Goal: Task Accomplishment & Management: Use online tool/utility

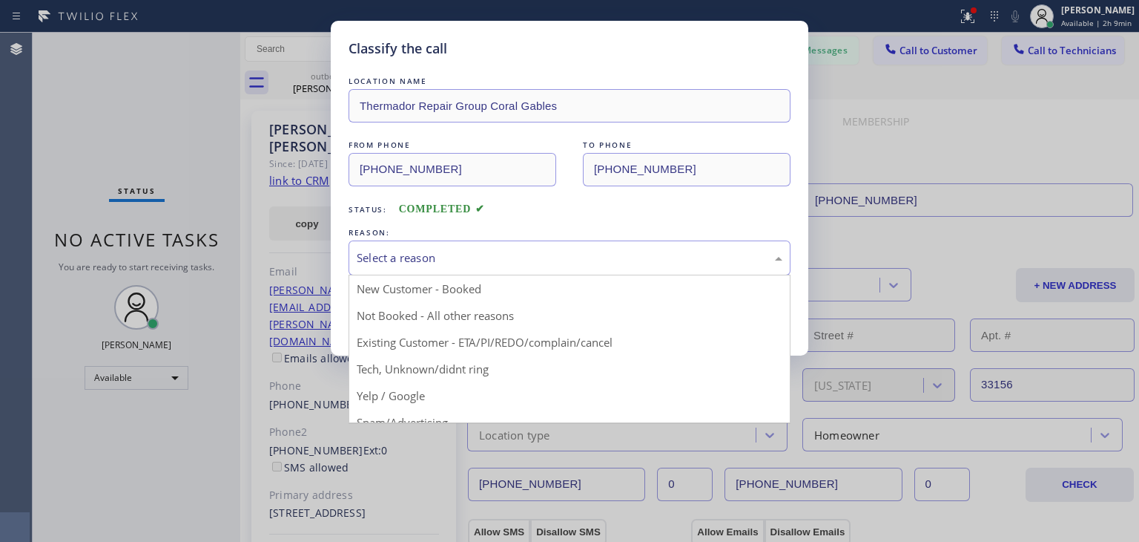
click at [567, 272] on div "Select a reason" at bounding box center [570, 257] width 442 height 35
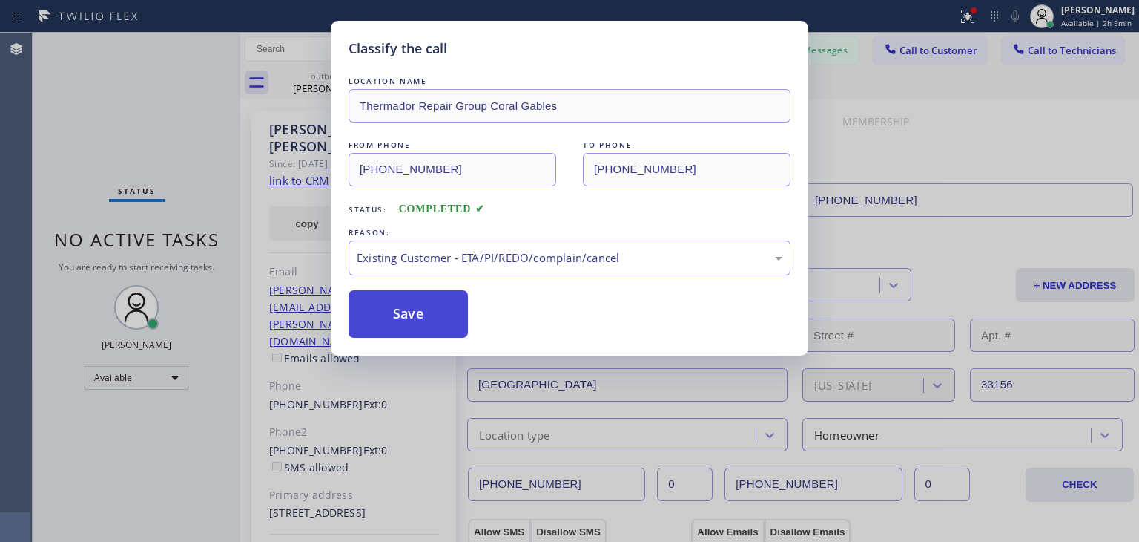
drag, startPoint x: 561, startPoint y: 341, endPoint x: 385, endPoint y: 312, distance: 178.1
click at [385, 312] on button "Save" at bounding box center [408, 313] width 119 height 47
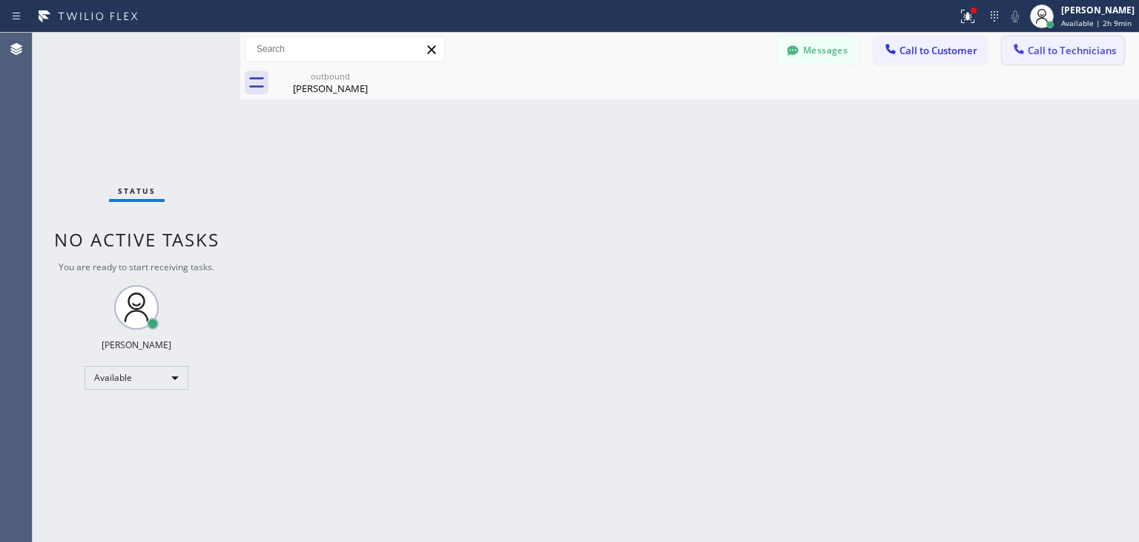
click at [1106, 56] on span "Call to Technicians" at bounding box center [1072, 50] width 88 height 13
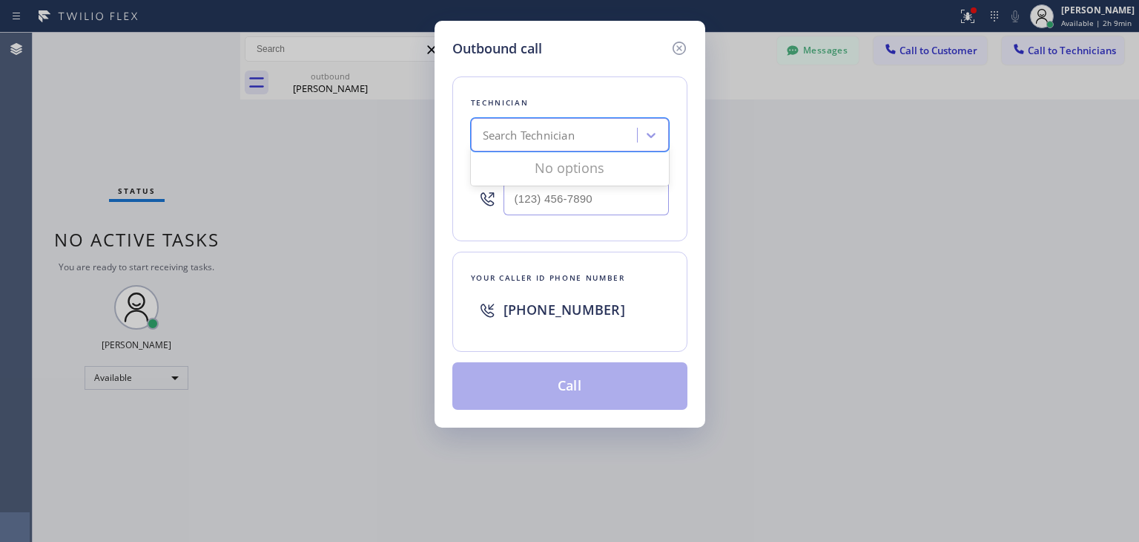
click at [564, 131] on div "Search Technician" at bounding box center [529, 135] width 92 height 17
type input "[PERSON_NAME]"
click at [573, 170] on div "[PERSON_NAME] Eranosyan" at bounding box center [570, 166] width 198 height 27
type input "[PHONE_NUMBER]"
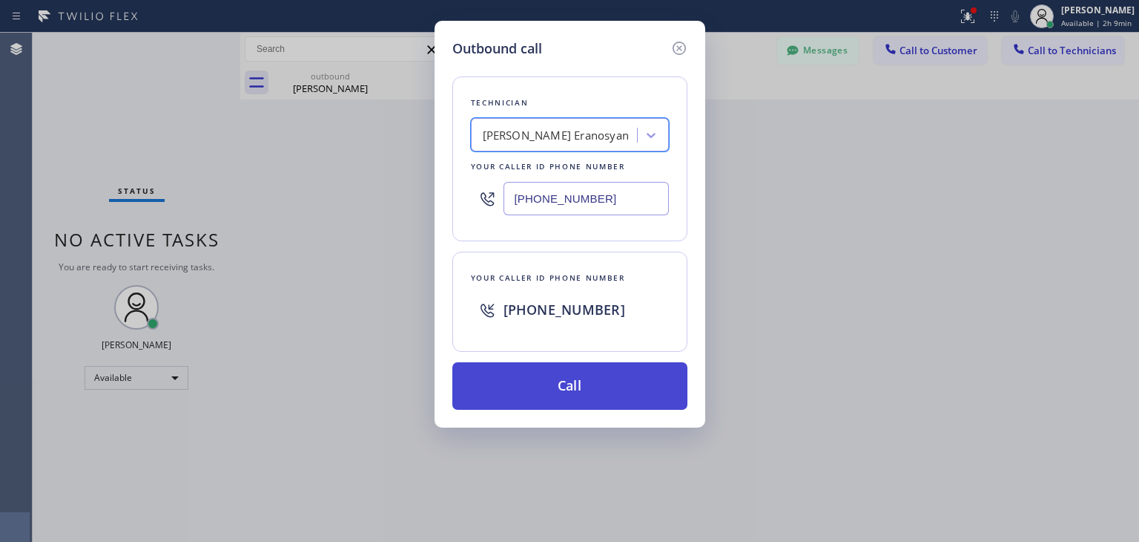
click at [598, 363] on button "Call" at bounding box center [570, 385] width 235 height 47
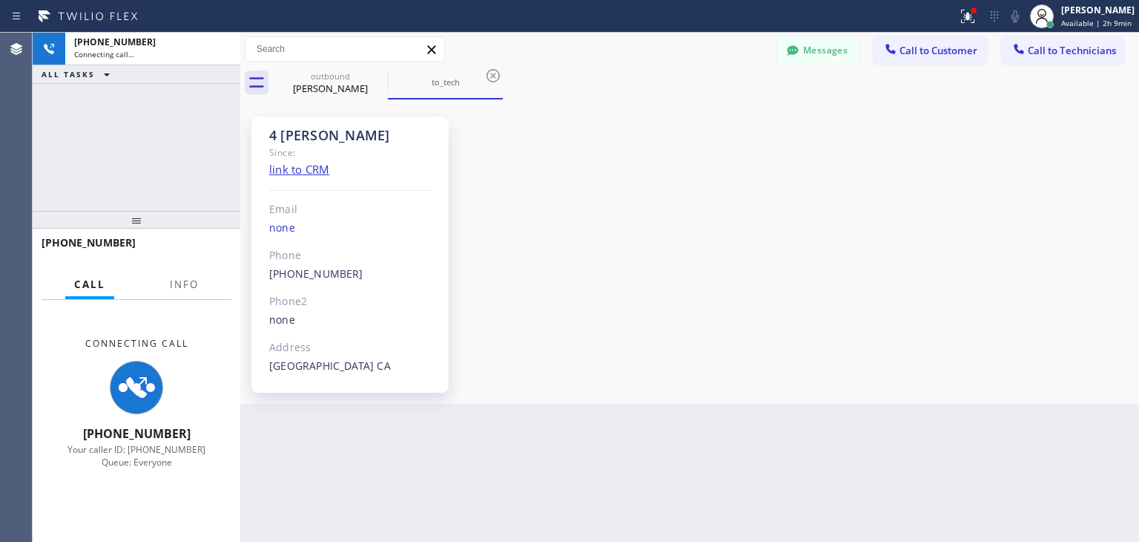
scroll to position [151, 0]
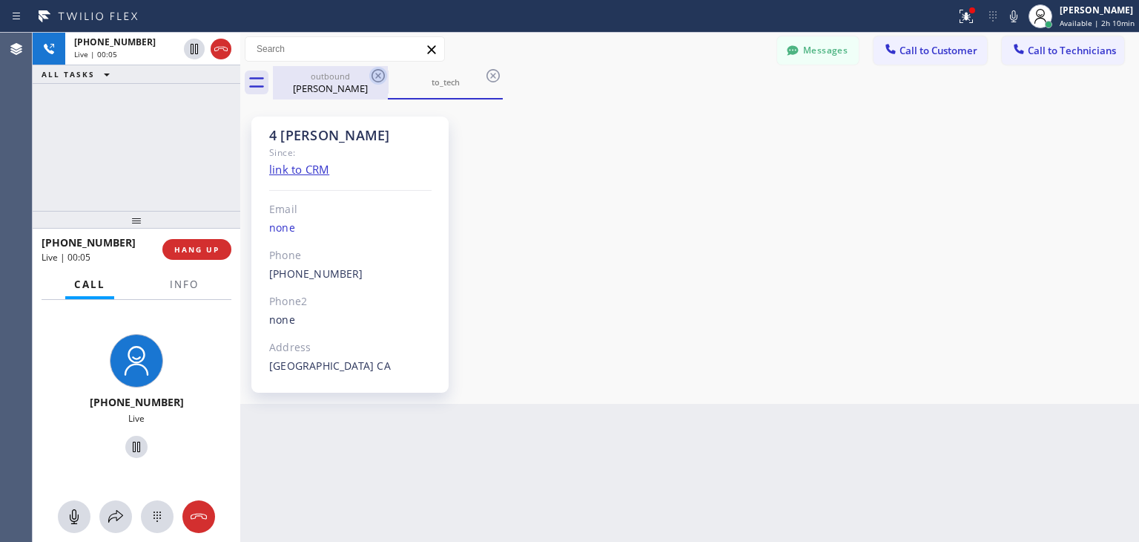
click at [374, 73] on icon at bounding box center [378, 76] width 18 height 18
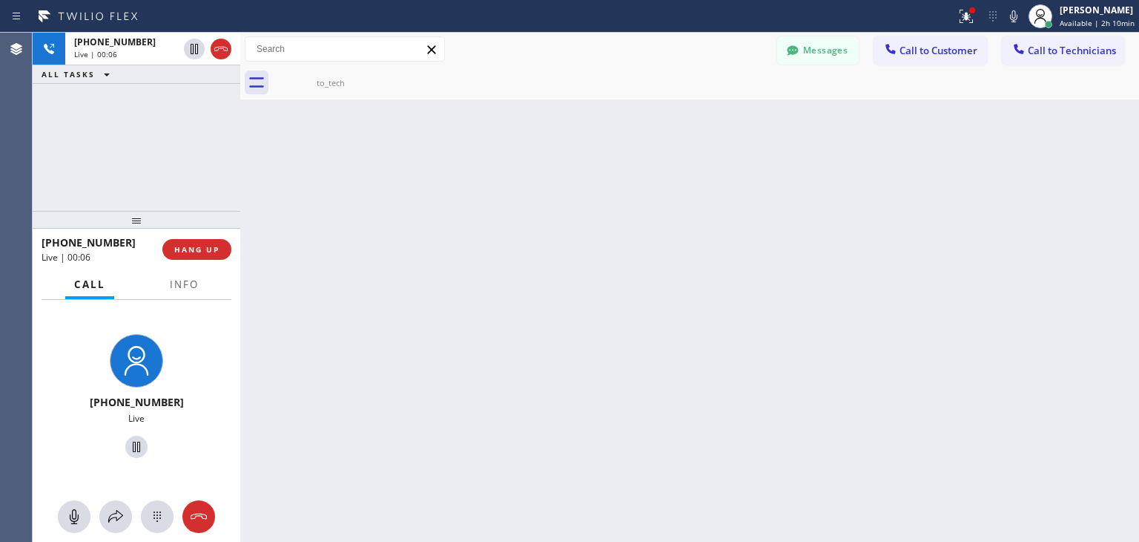
click at [0, 0] on icon at bounding box center [0, 0] width 0 height 0
